Goal: Find specific page/section: Find specific page/section

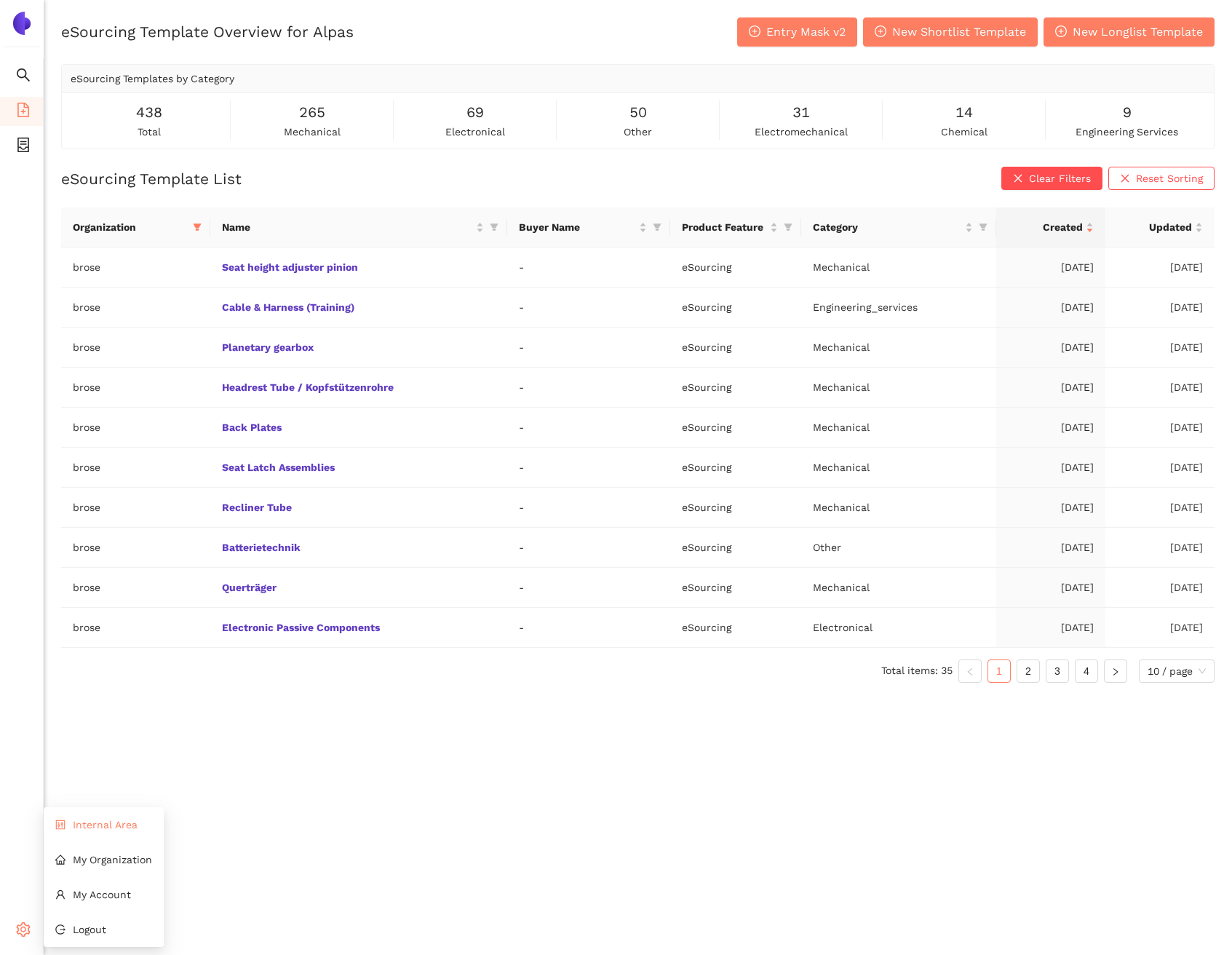
click at [93, 831] on li "Internal Area" at bounding box center [104, 825] width 120 height 29
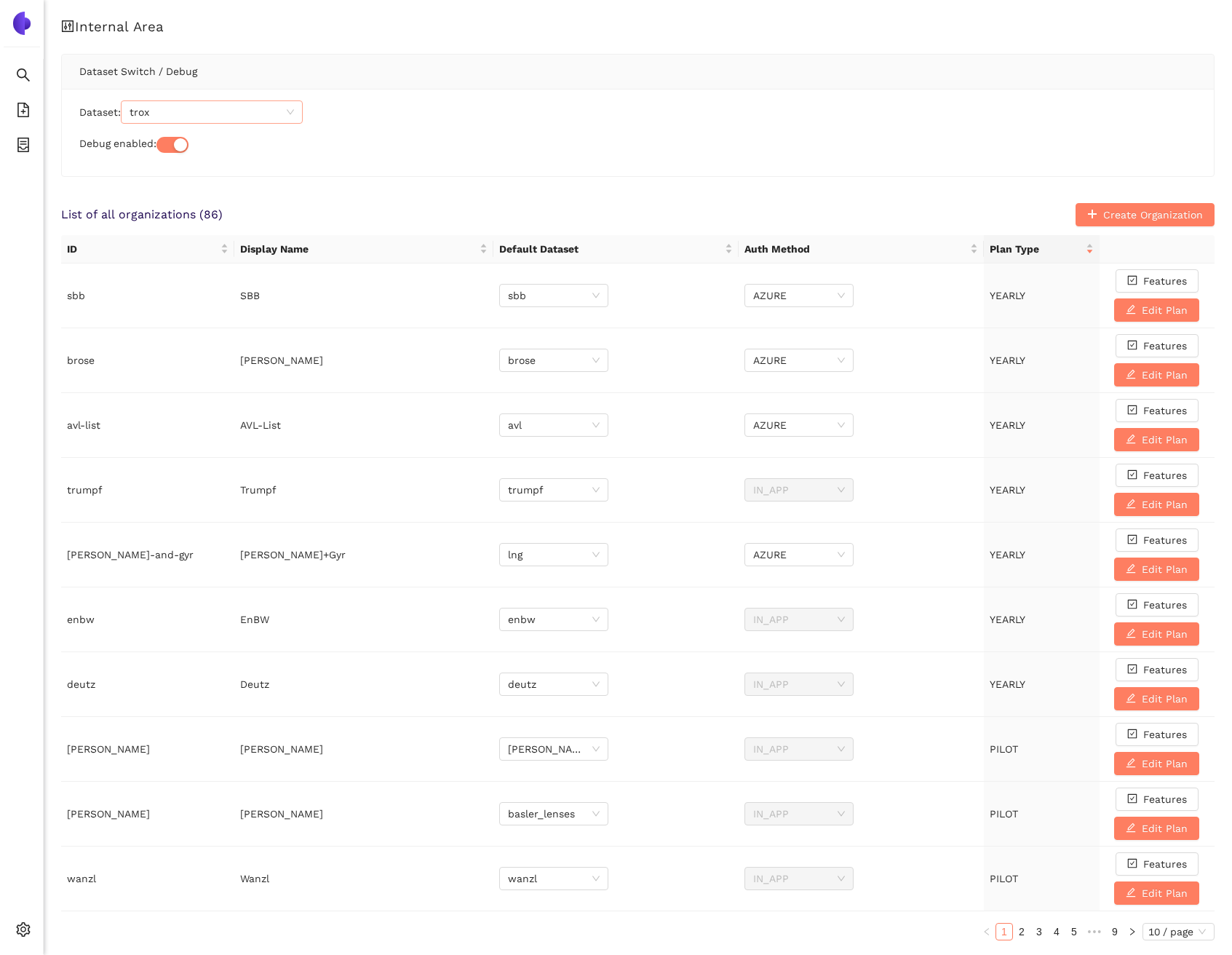
click at [195, 105] on span "trox" at bounding box center [212, 111] width 165 height 21
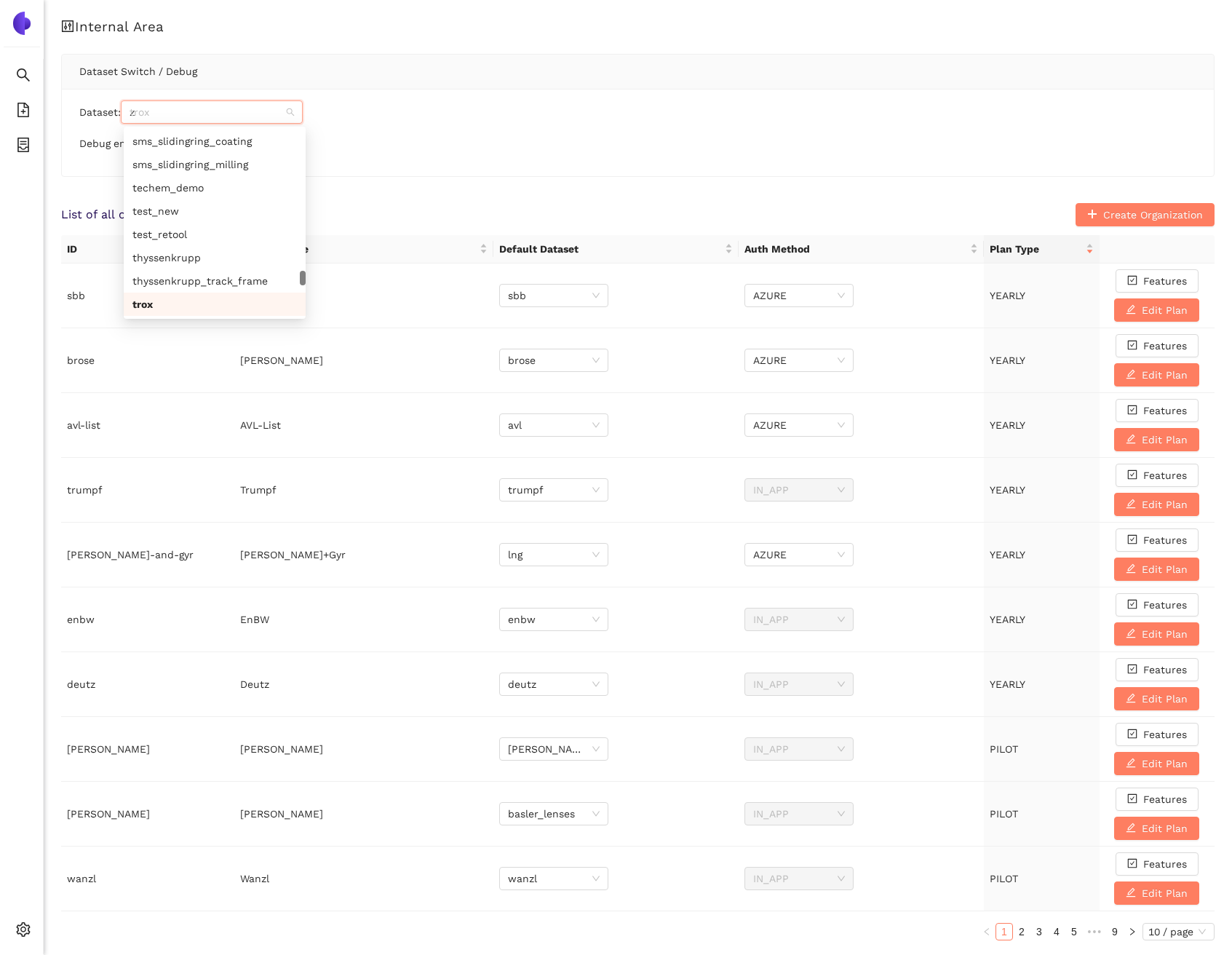
scroll to position [966, 0]
type input "zeiss"
click at [196, 136] on div "zeiss" at bounding box center [215, 141] width 165 height 16
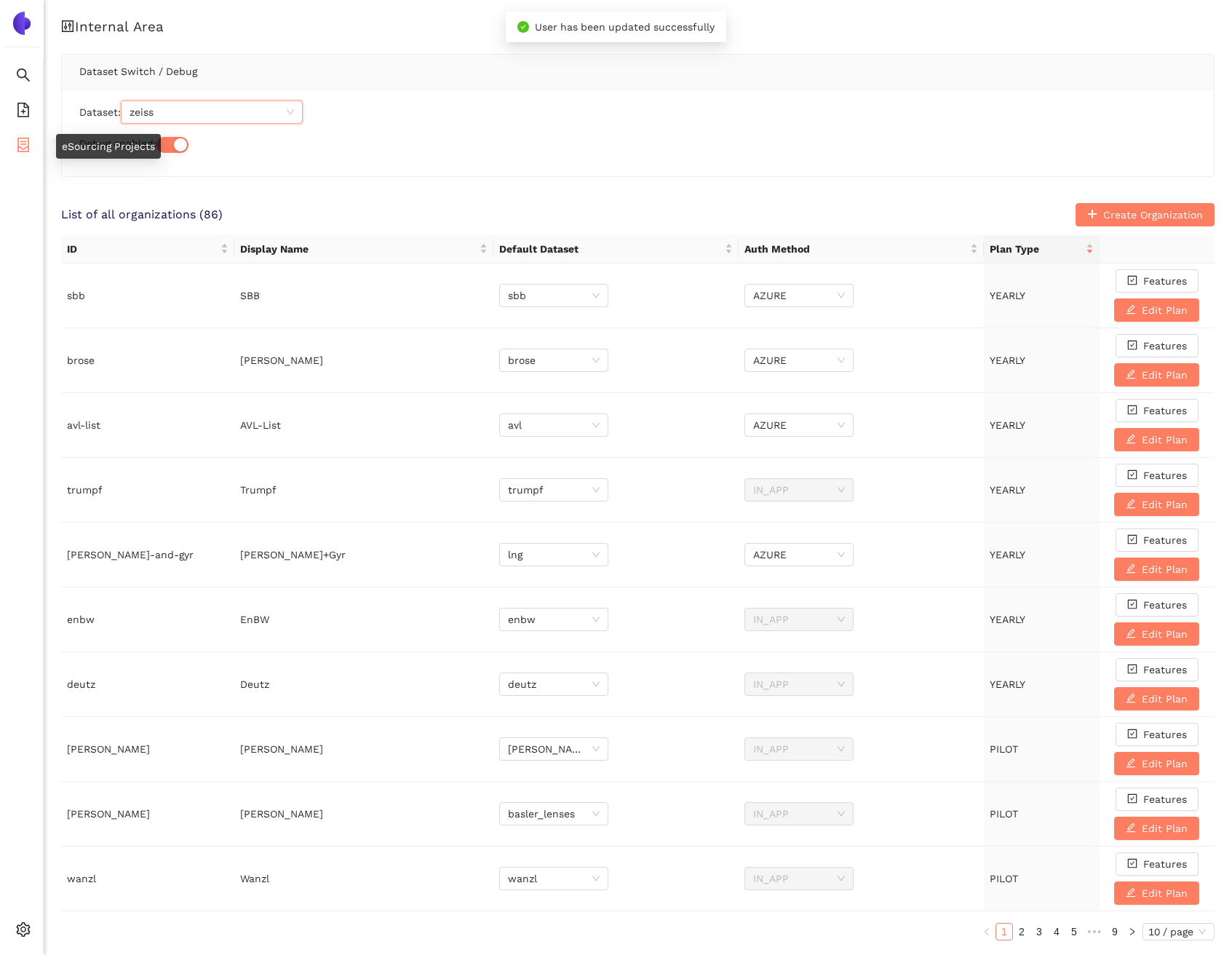
click at [10, 138] on li "eSourcing Projects" at bounding box center [21, 147] width 43 height 29
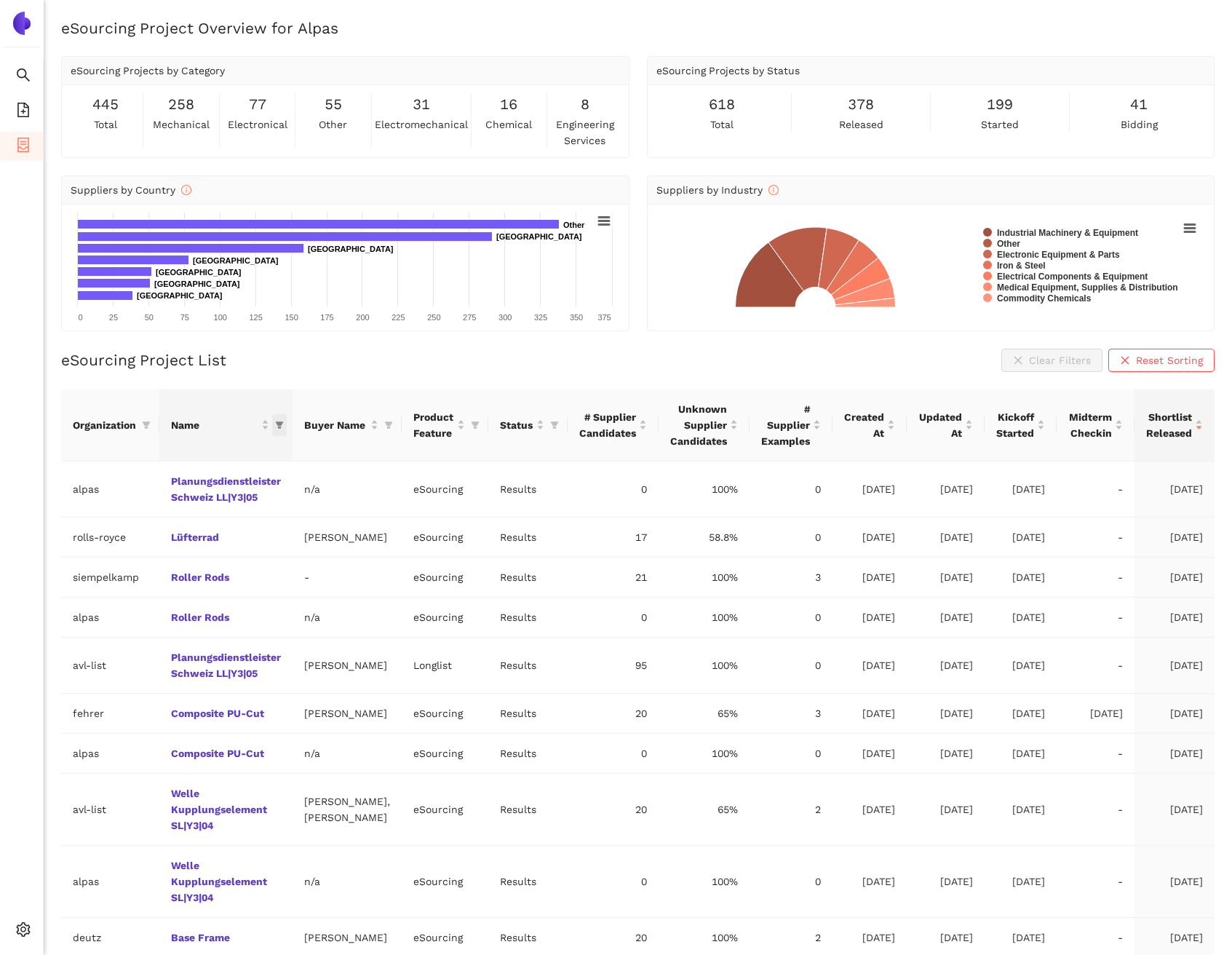
click at [273, 422] on span "this column's title is Name,this column is sortable" at bounding box center [279, 424] width 15 height 21
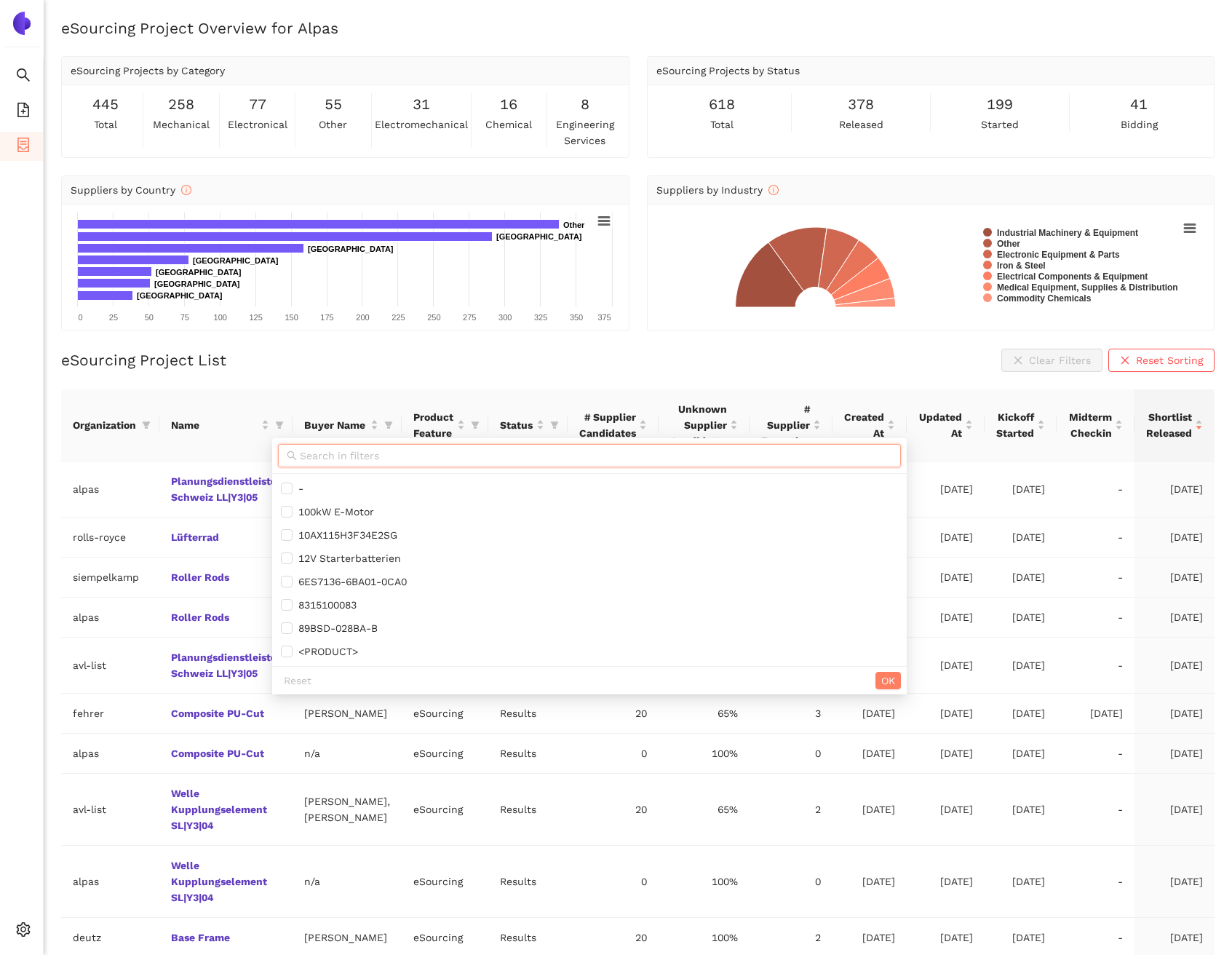
click at [327, 458] on input "text" at bounding box center [596, 455] width 592 height 16
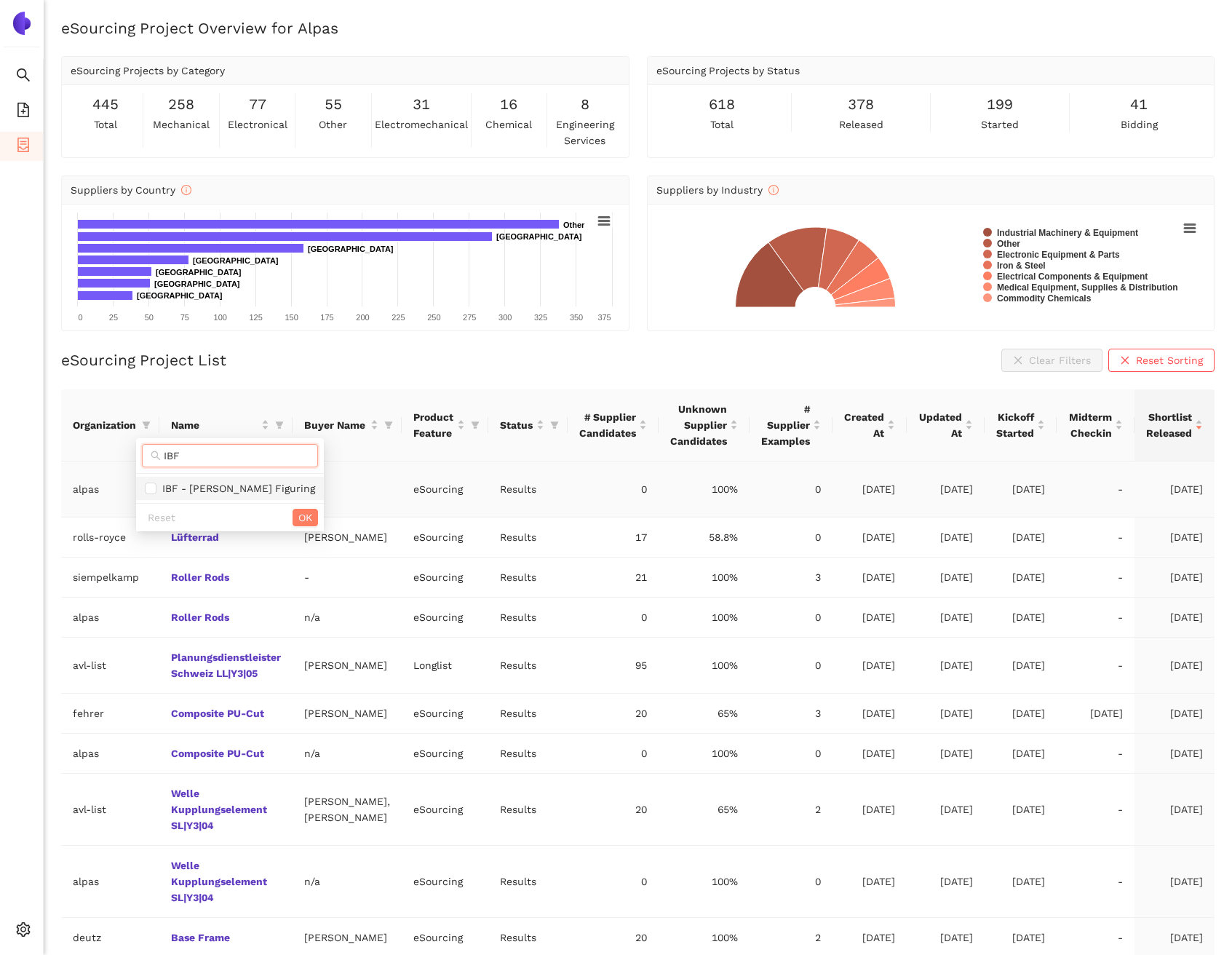
type input "IBF"
click at [262, 490] on span "IBF - [PERSON_NAME] Figuring" at bounding box center [236, 489] width 159 height 12
checkbox input "true"
click at [298, 517] on span "OK" at bounding box center [305, 517] width 14 height 16
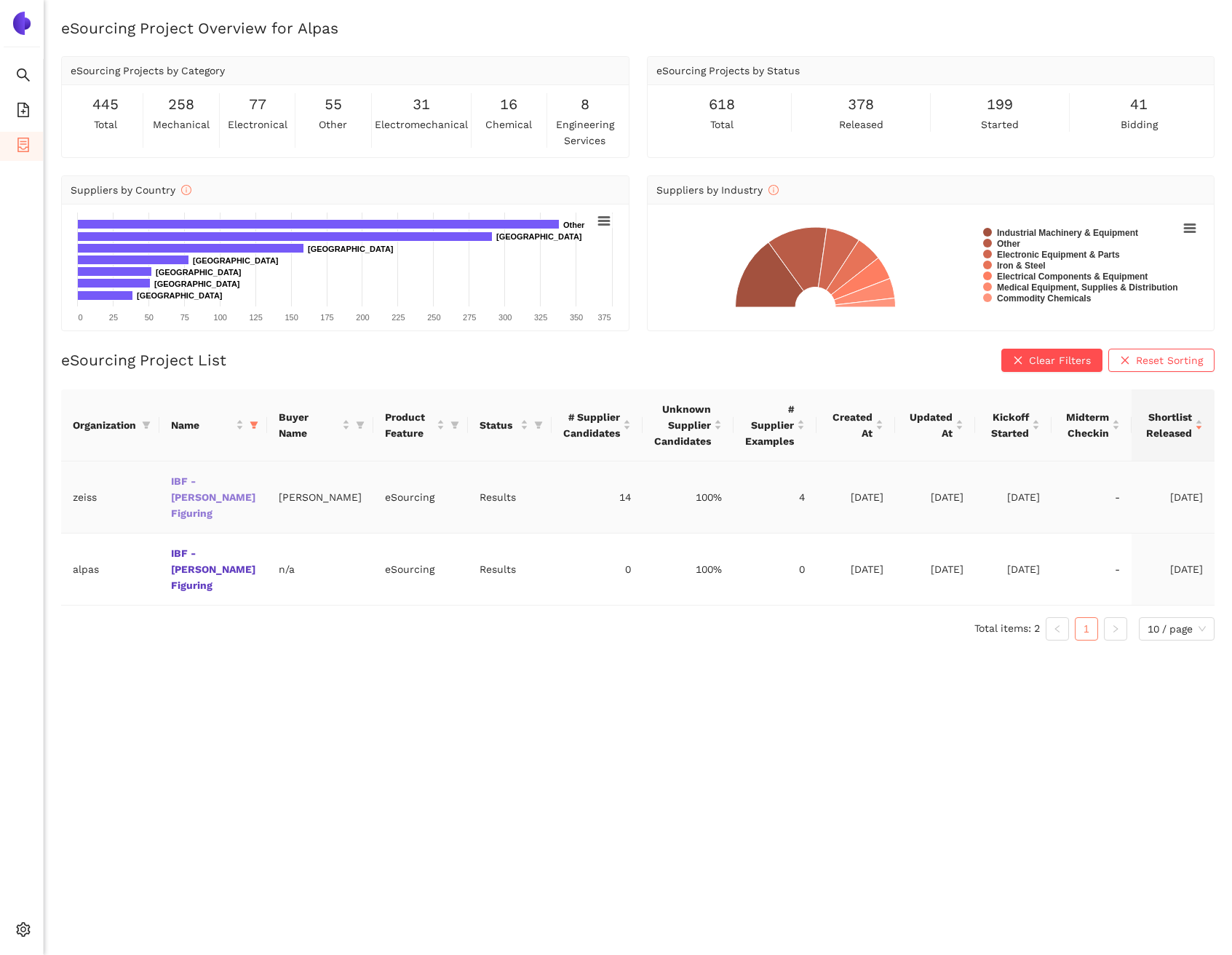
click at [0, 0] on link "IBF - [PERSON_NAME] Figuring" at bounding box center [0, 0] width 0 height 0
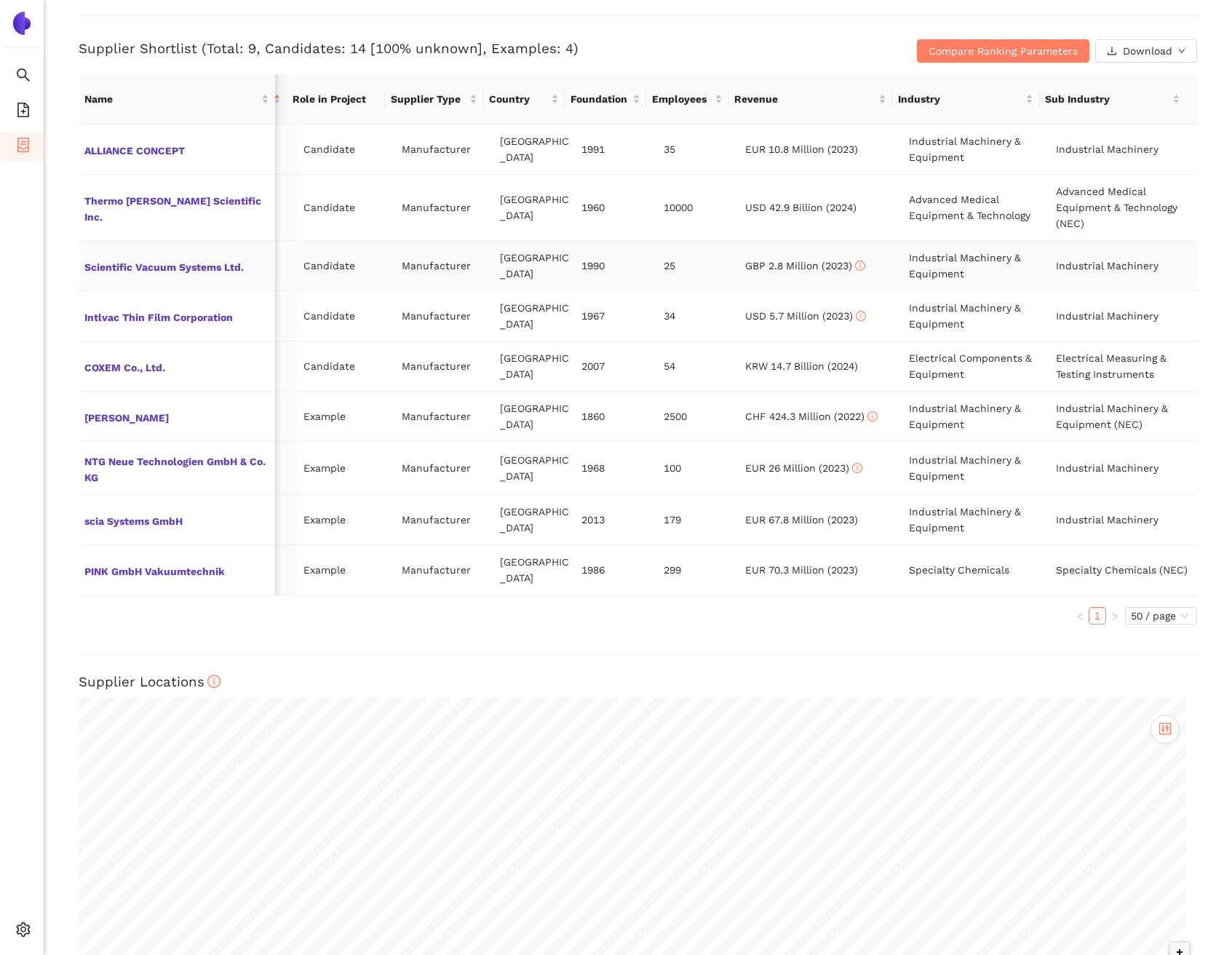
scroll to position [595, 0]
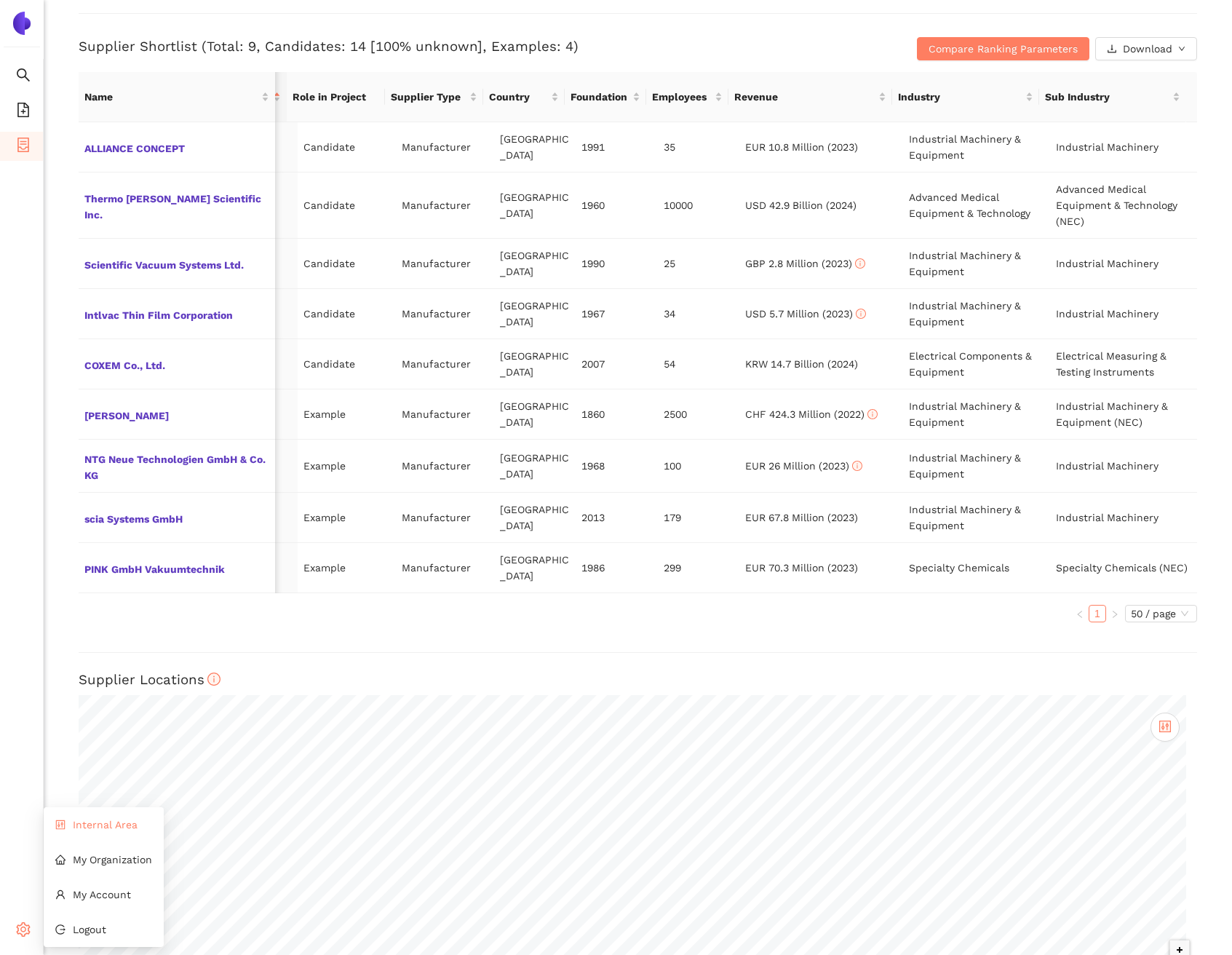
click at [79, 820] on span "Internal Area" at bounding box center [105, 825] width 65 height 12
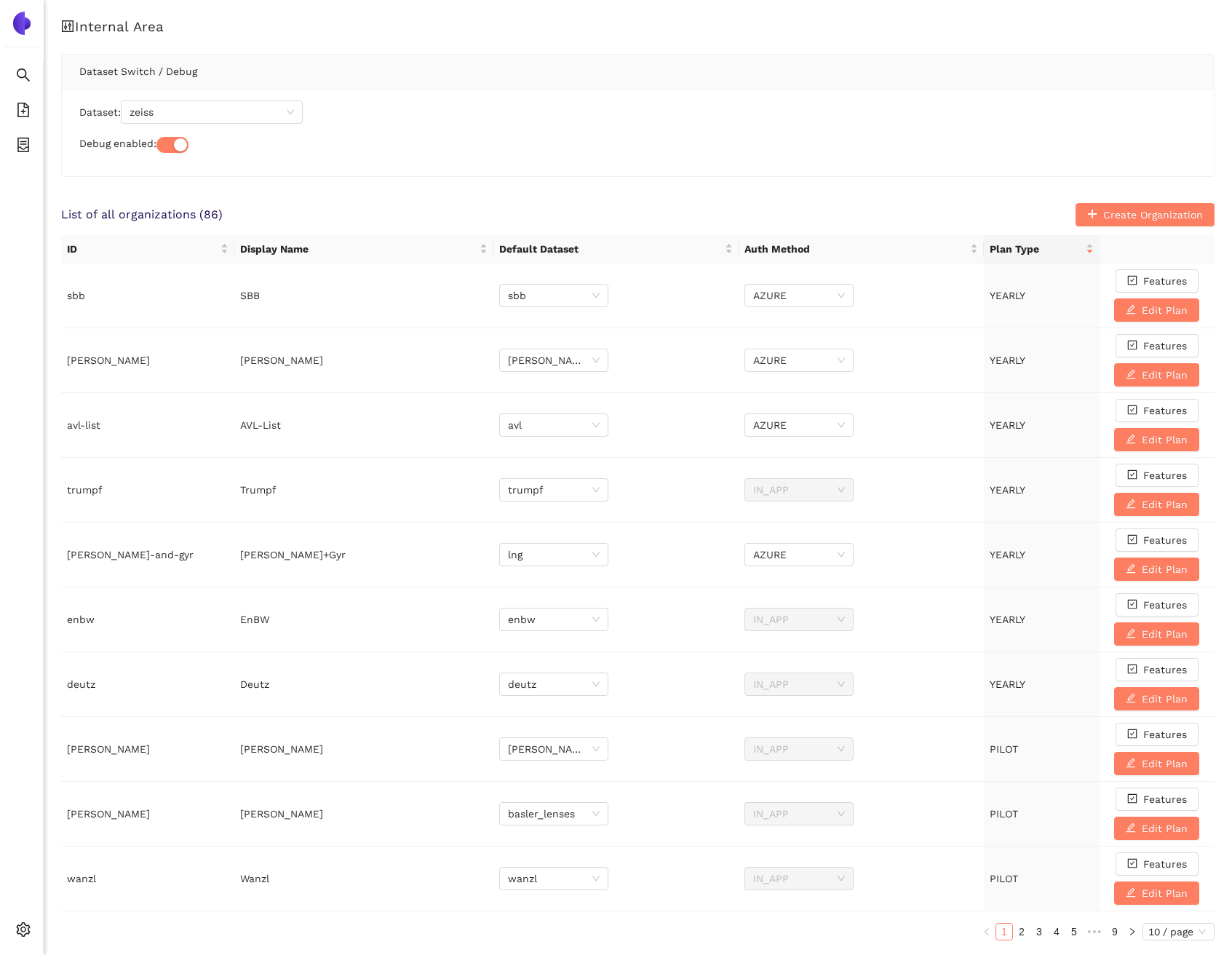
click at [195, 92] on div "Dataset: zeiss Debug enabled:" at bounding box center [638, 133] width 1152 height 87
click at [179, 110] on span "zeiss" at bounding box center [212, 111] width 165 height 21
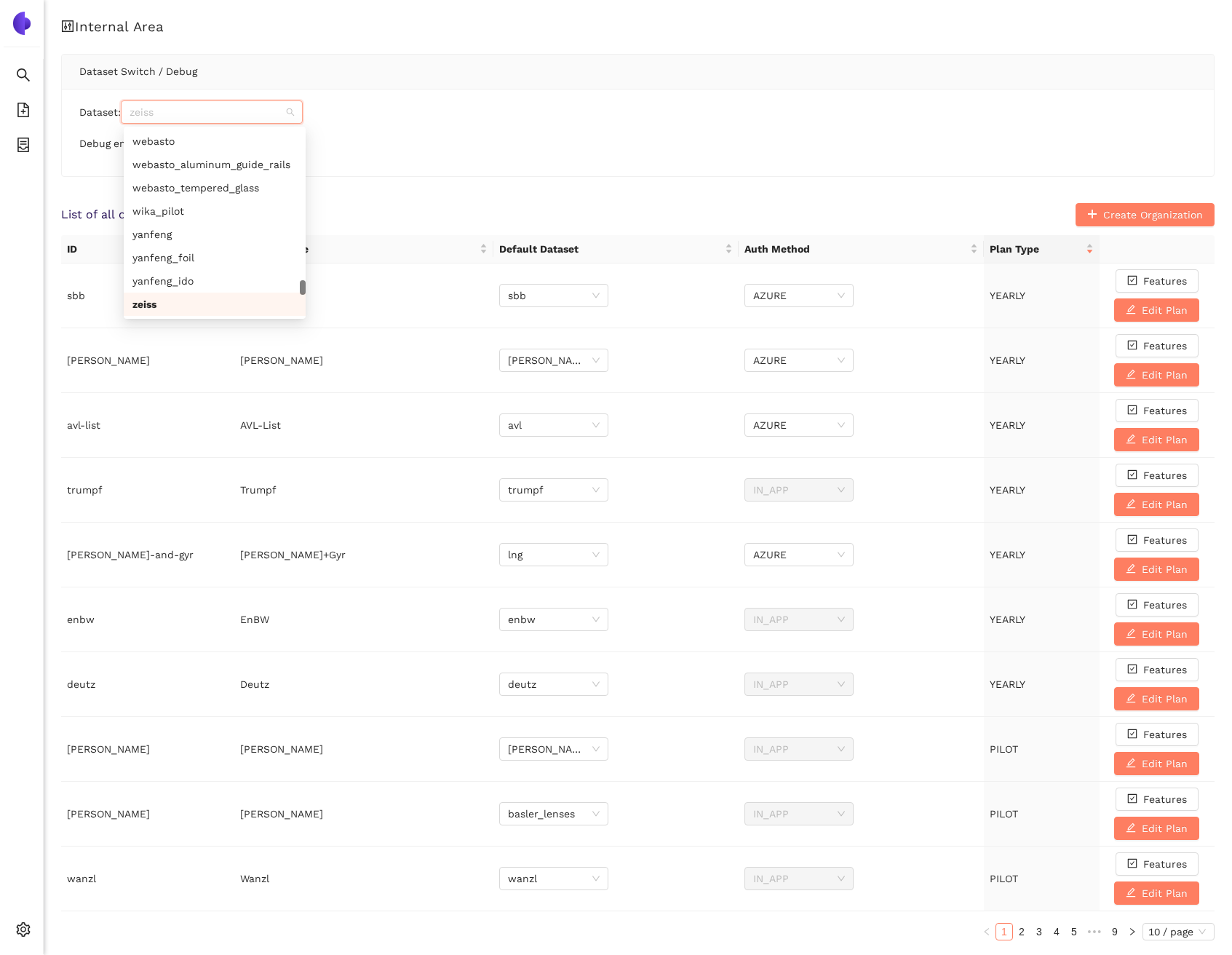
paste input "zeiss_nexmfa"
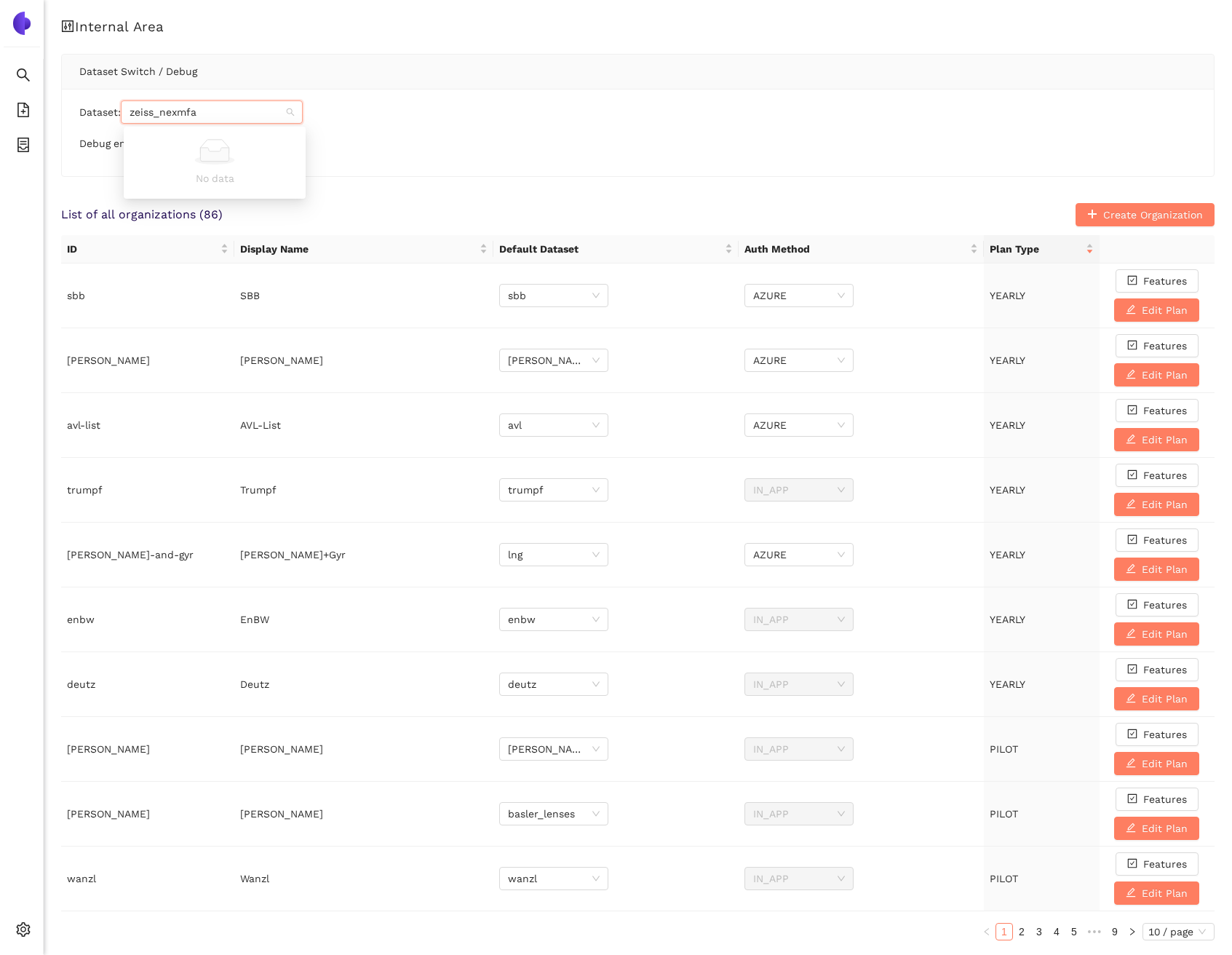
type input "zeiss_nexmfa"
click at [179, 133] on div "zeiss_nexmfa" at bounding box center [215, 141] width 165 height 16
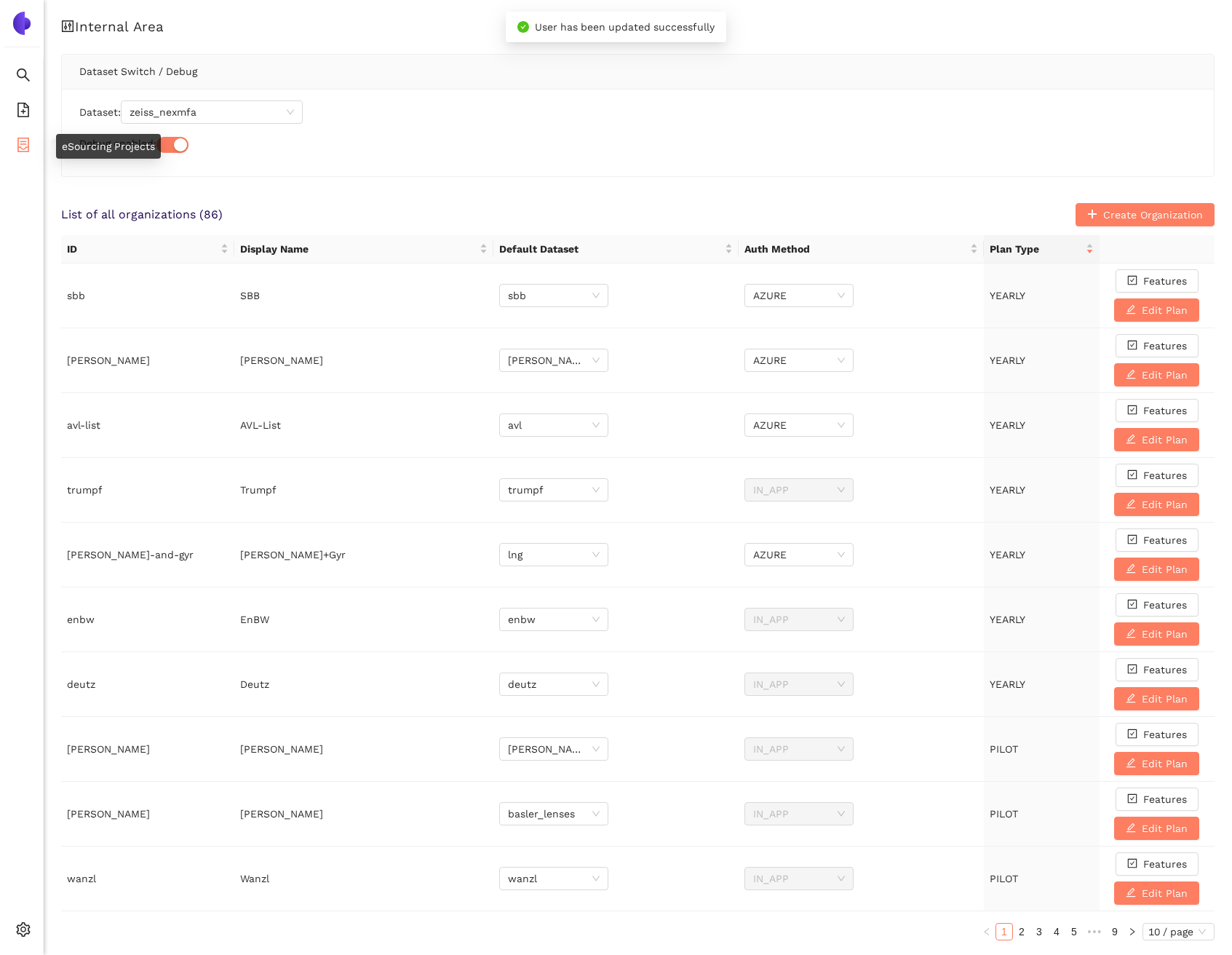
click at [33, 151] on li "eSourcing Projects" at bounding box center [21, 147] width 43 height 29
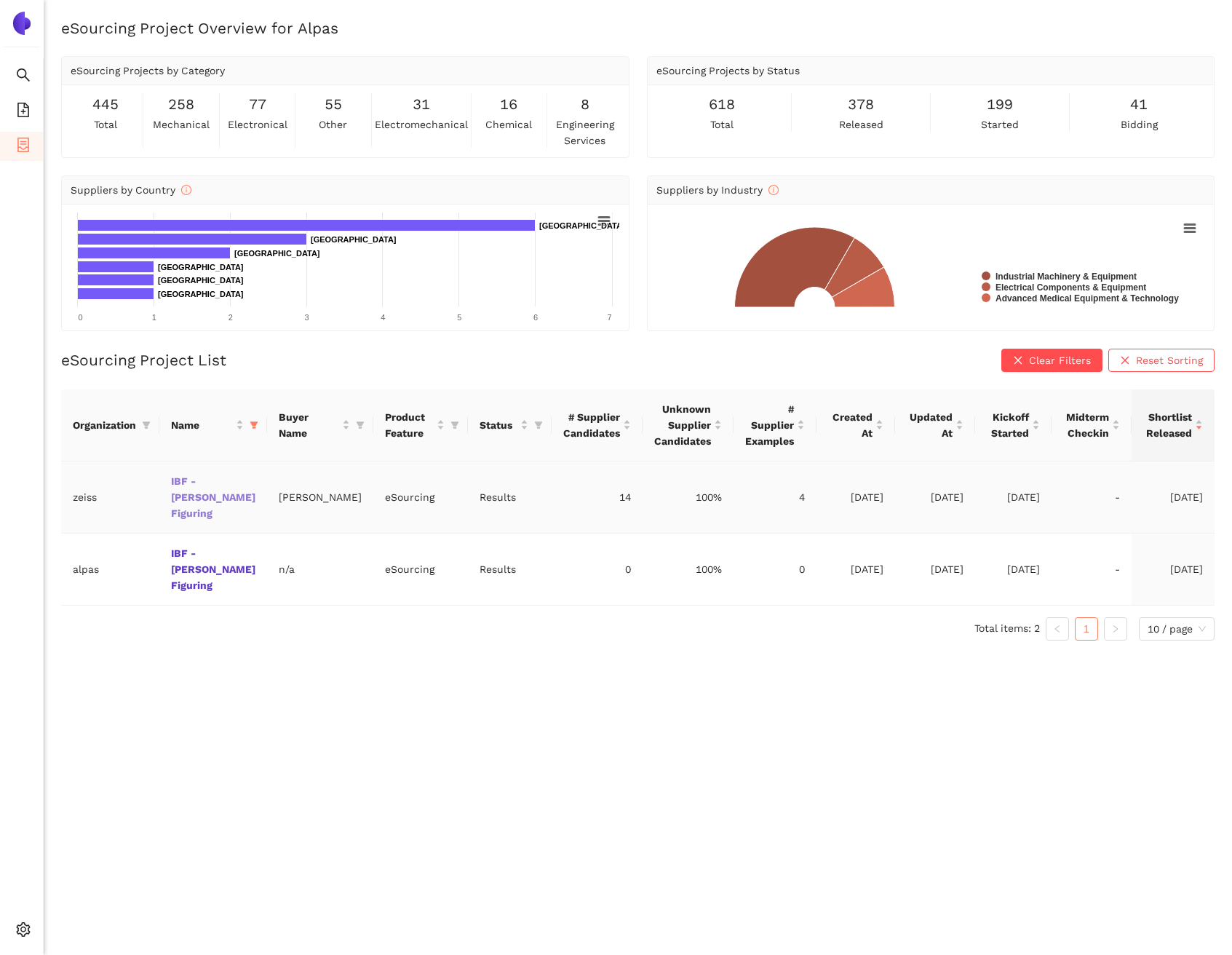
click at [0, 0] on link "IBF - [PERSON_NAME] Figuring" at bounding box center [0, 0] width 0 height 0
